Goal: Task Accomplishment & Management: Manage account settings

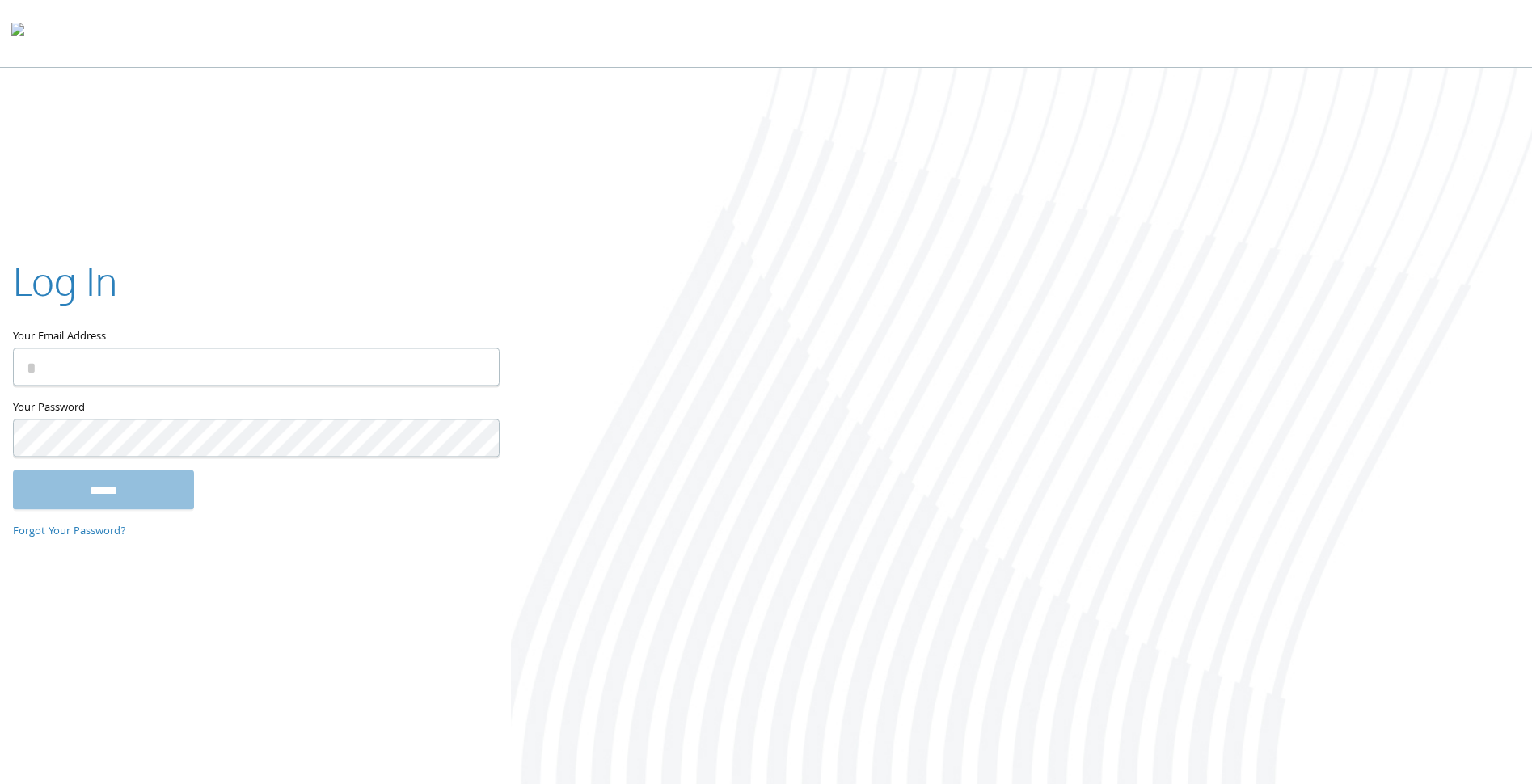
type input "**********"
click at [83, 498] on input "******" at bounding box center [103, 490] width 181 height 39
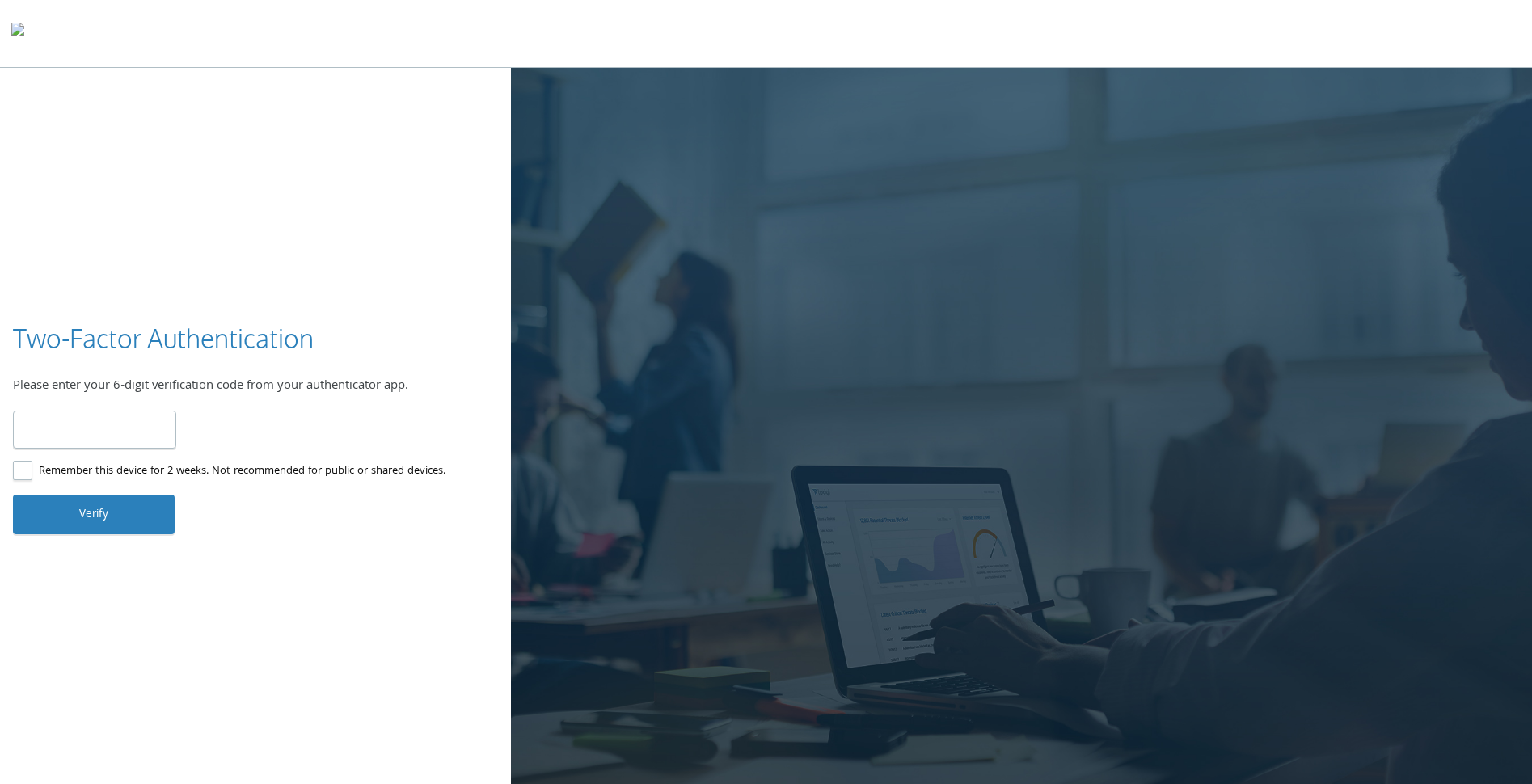
type input "******"
